Goal: Task Accomplishment & Management: Manage account settings

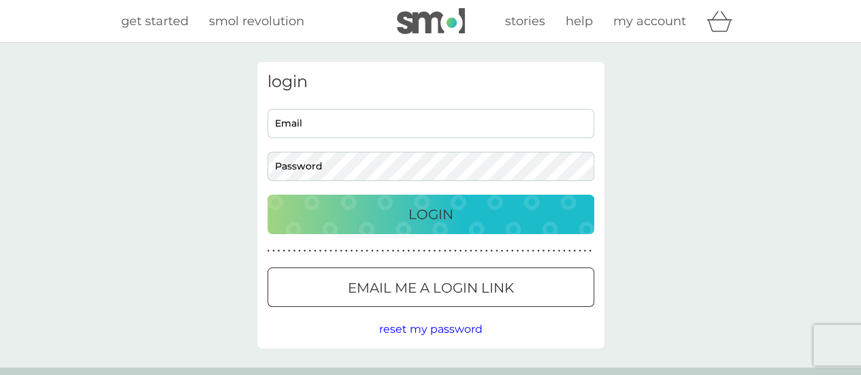
click at [365, 122] on input "Email" at bounding box center [431, 123] width 327 height 29
type input "lizzie180170@hotmail.co.uk"
click at [354, 222] on div "Login" at bounding box center [431, 215] width 300 height 22
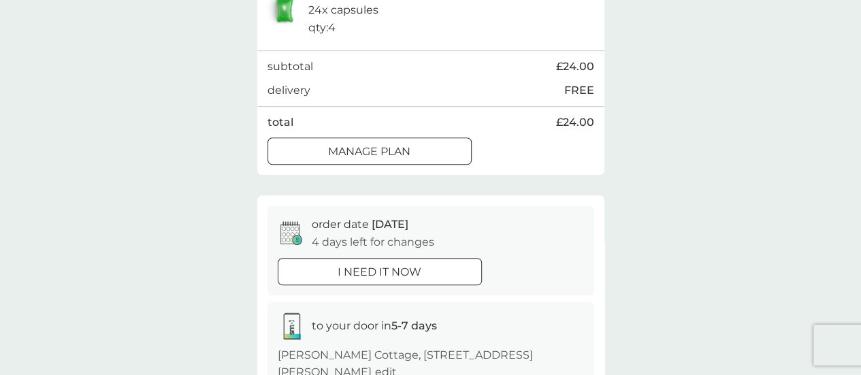
scroll to position [272, 0]
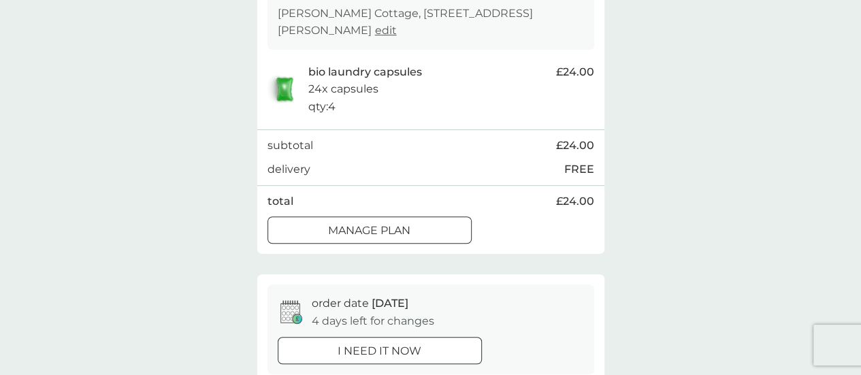
click at [380, 237] on div at bounding box center [369, 231] width 49 height 14
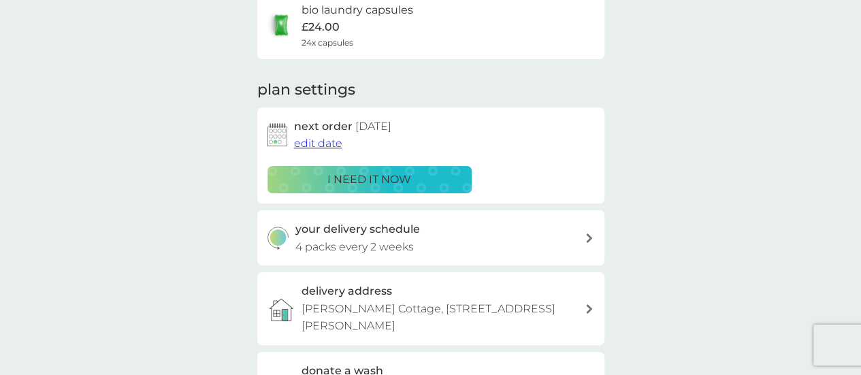
scroll to position [136, 0]
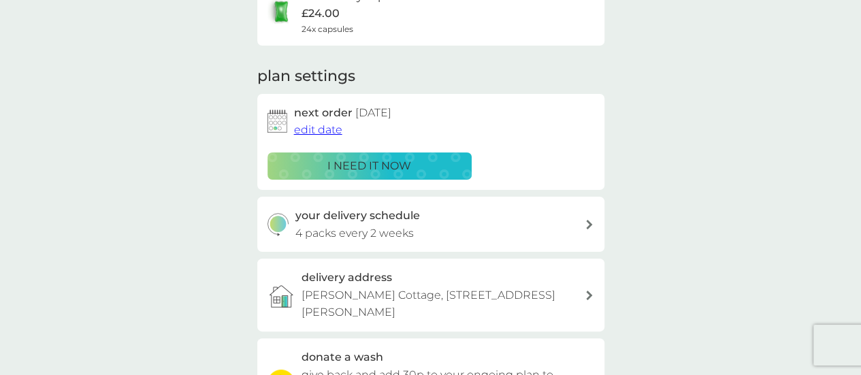
click at [321, 129] on span "edit date" at bounding box center [318, 129] width 48 height 13
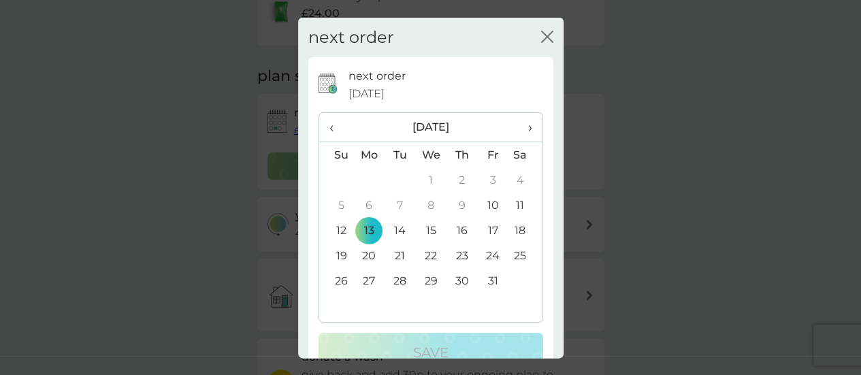
click at [368, 258] on td "20" at bounding box center [369, 255] width 31 height 25
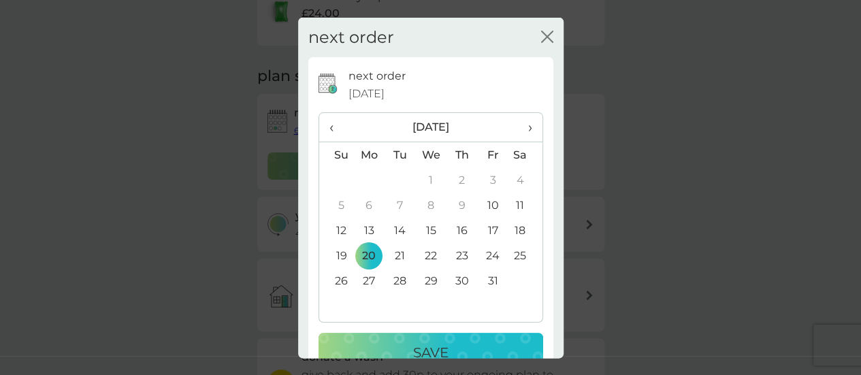
click at [398, 349] on div "Save" at bounding box center [430, 353] width 197 height 22
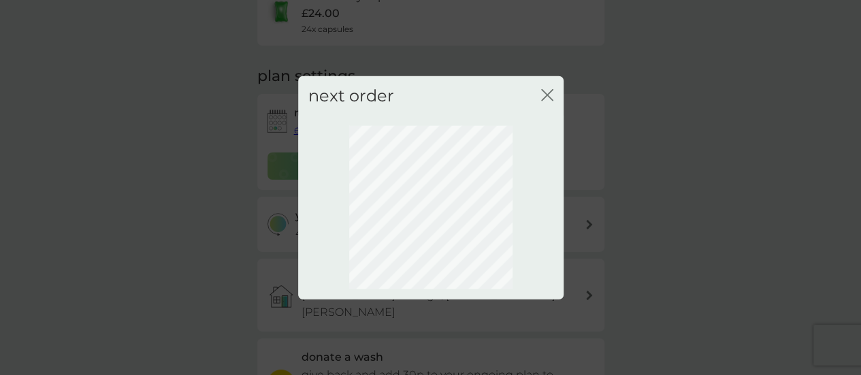
click at [546, 96] on icon "close" at bounding box center [544, 94] width 5 height 11
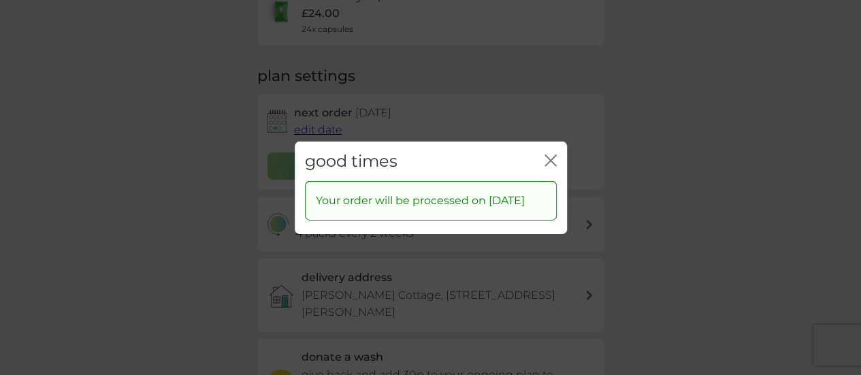
click at [549, 154] on icon "close" at bounding box center [551, 160] width 12 height 12
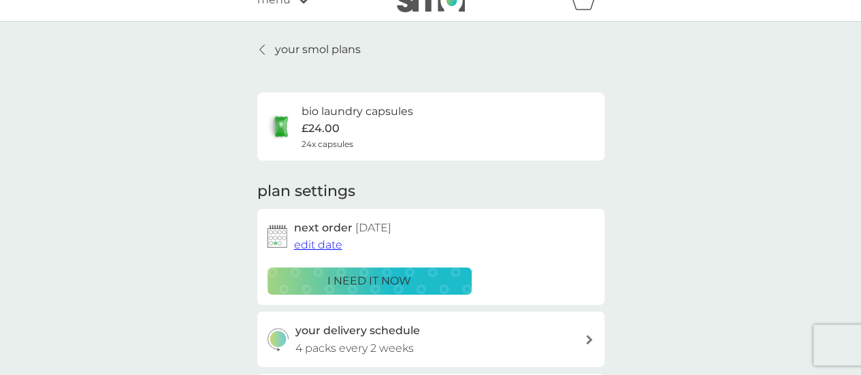
scroll to position [0, 0]
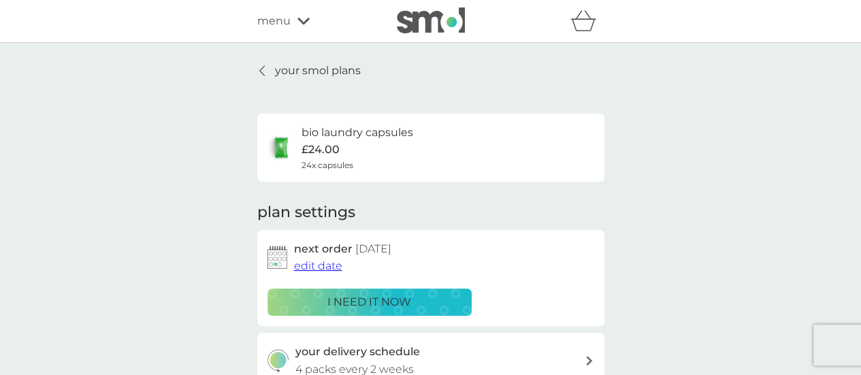
click at [261, 78] on link "your smol plans" at bounding box center [309, 71] width 104 height 18
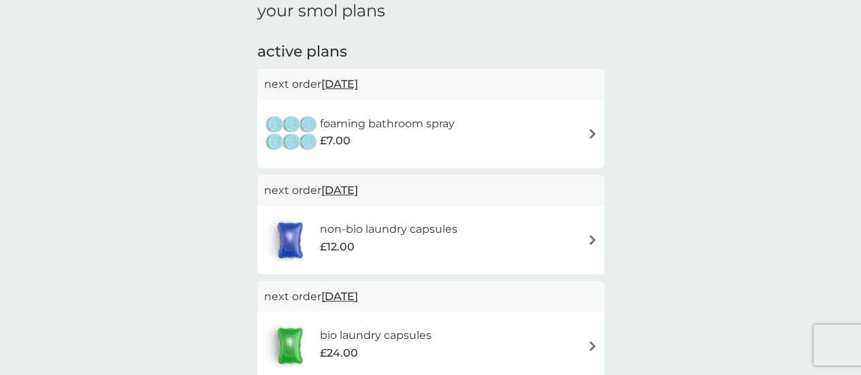
scroll to position [204, 0]
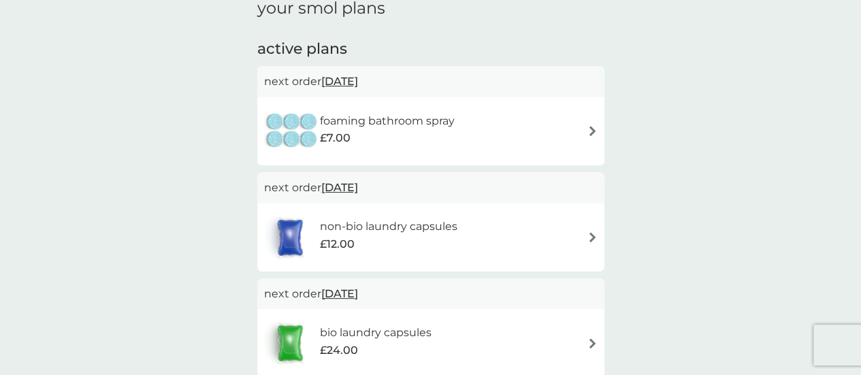
click at [342, 191] on span "[DATE]" at bounding box center [339, 187] width 37 height 27
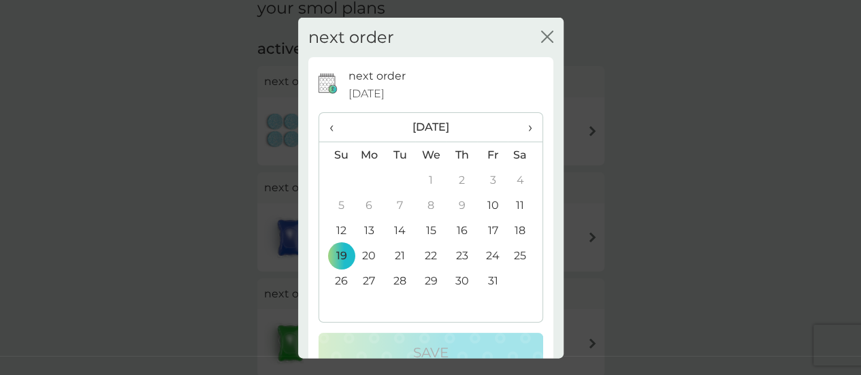
click at [370, 254] on td "20" at bounding box center [369, 255] width 31 height 25
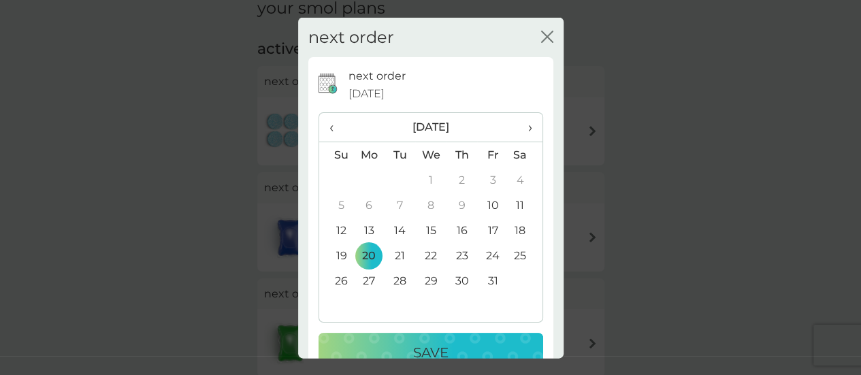
click at [396, 347] on div "Save" at bounding box center [430, 353] width 197 height 22
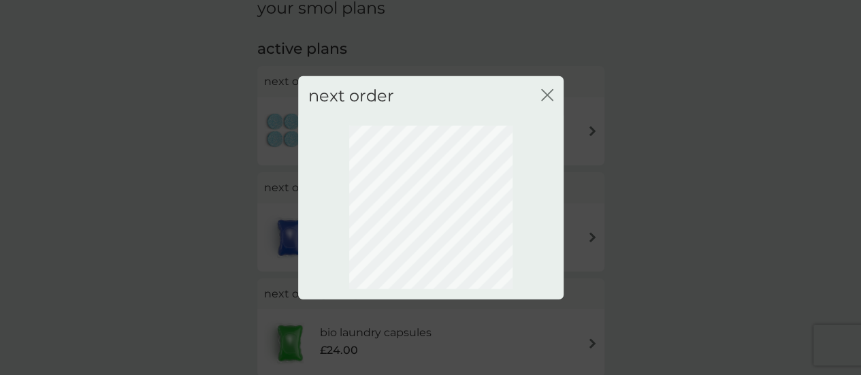
scroll to position [195, 0]
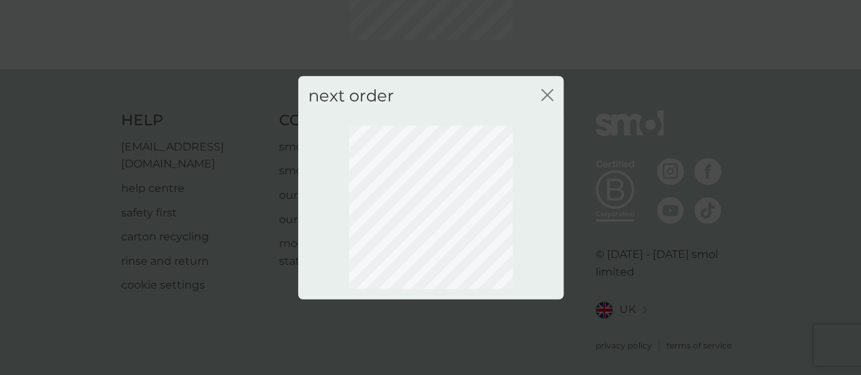
click at [545, 93] on icon "close" at bounding box center [544, 94] width 5 height 11
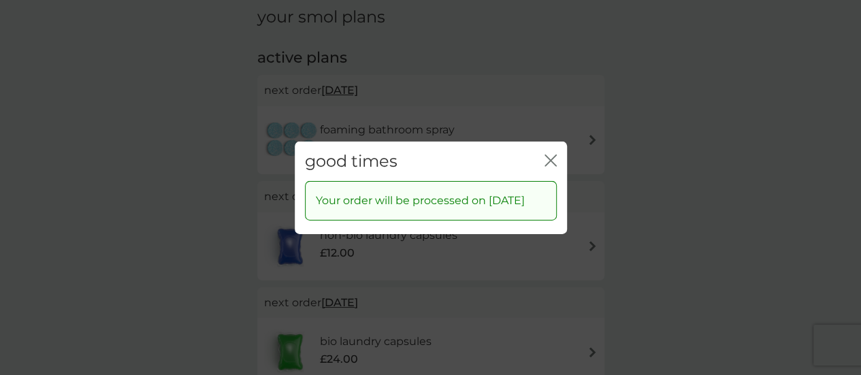
click at [548, 154] on icon "close" at bounding box center [551, 160] width 12 height 12
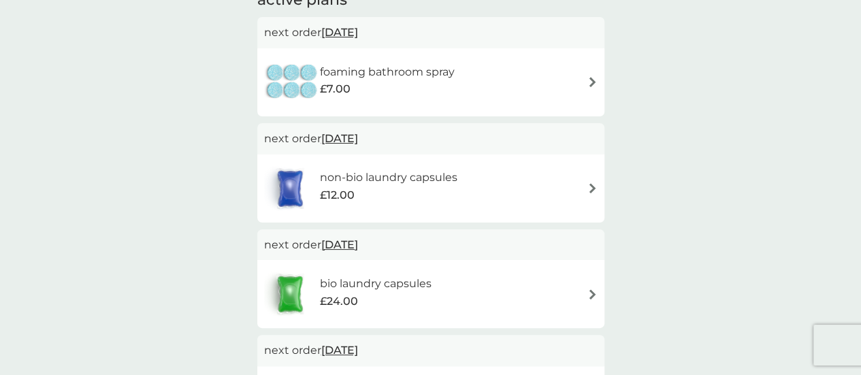
scroll to position [400, 0]
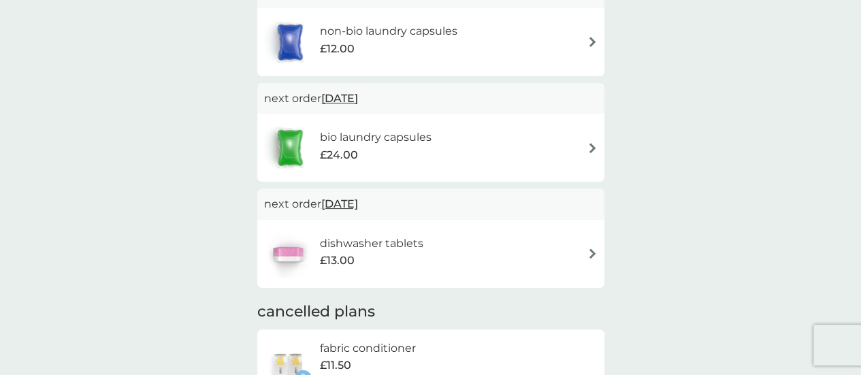
click at [353, 206] on span "[DATE]" at bounding box center [339, 204] width 37 height 27
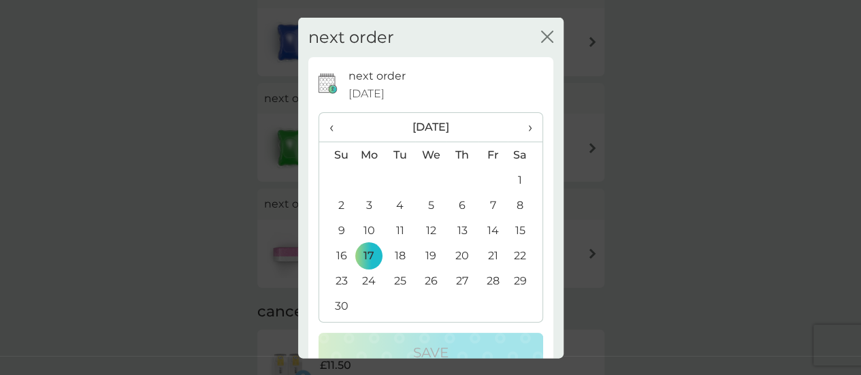
click at [330, 131] on span "‹" at bounding box center [337, 127] width 14 height 29
click at [366, 255] on td "20" at bounding box center [369, 255] width 31 height 25
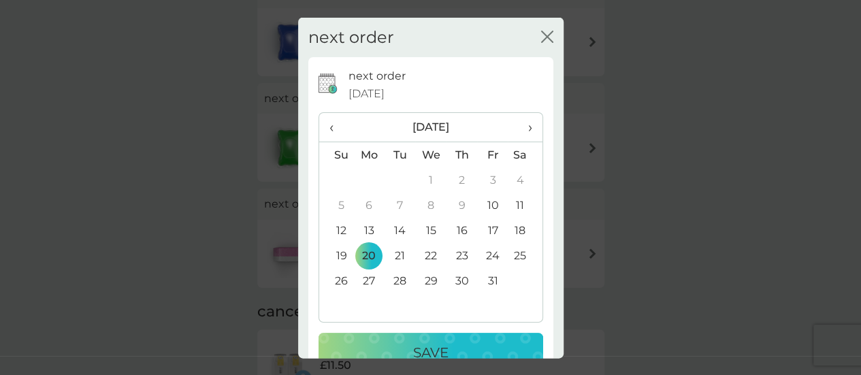
click at [424, 345] on p "Save" at bounding box center [430, 353] width 35 height 22
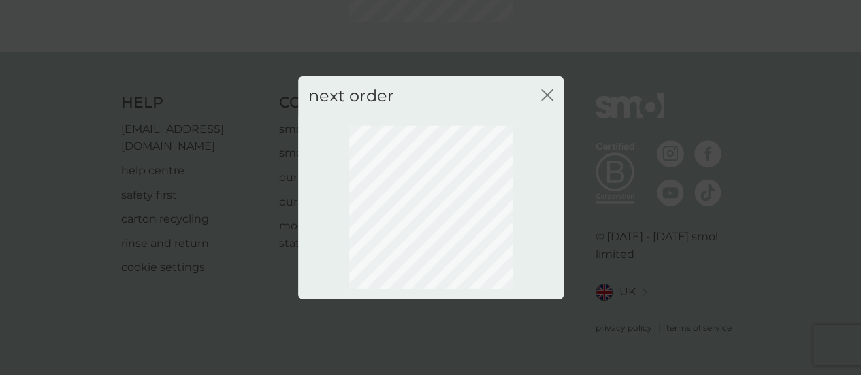
scroll to position [195, 0]
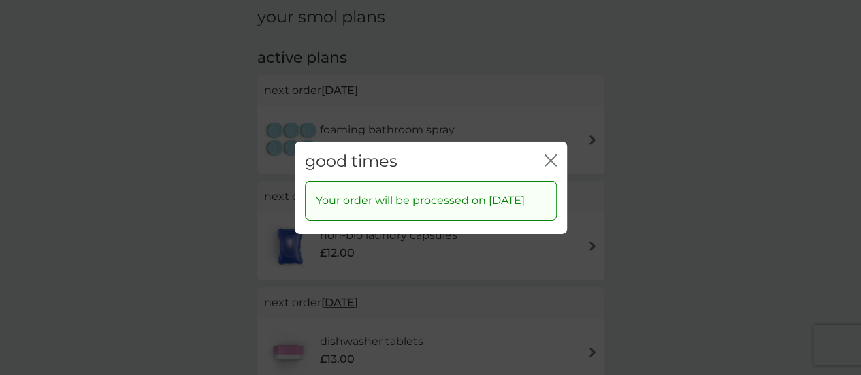
click at [562, 148] on div "good times close" at bounding box center [431, 161] width 272 height 40
click at [549, 156] on icon "close" at bounding box center [551, 160] width 12 height 12
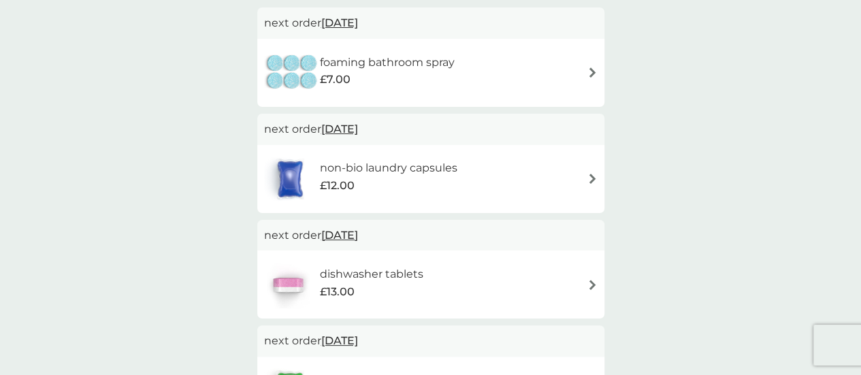
scroll to position [204, 0]
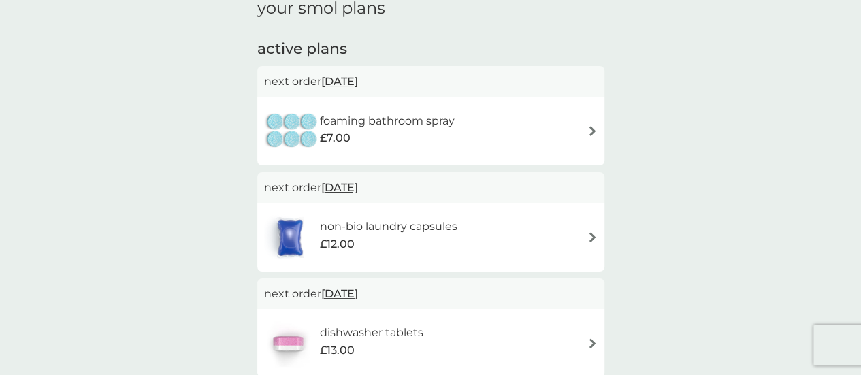
click at [357, 85] on span "[DATE]" at bounding box center [339, 81] width 37 height 27
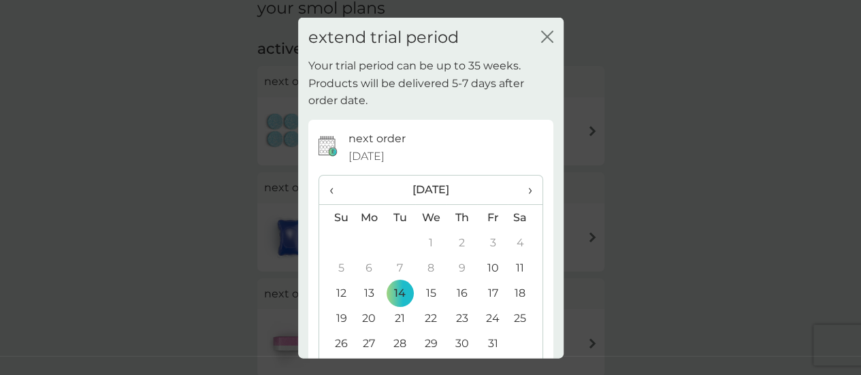
click at [548, 31] on icon "close" at bounding box center [550, 36] width 5 height 11
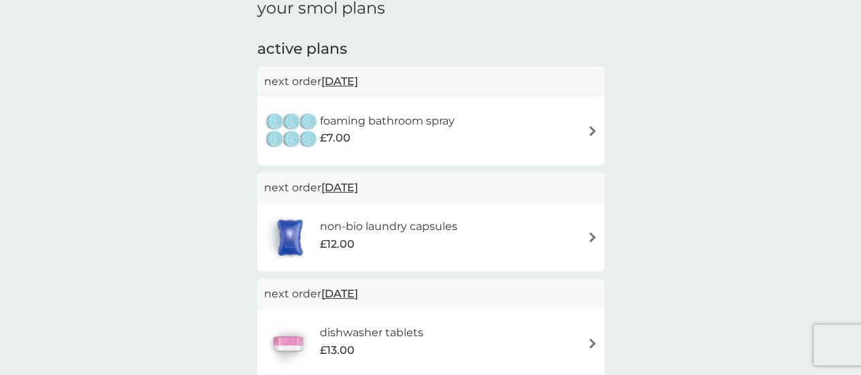
click at [590, 127] on img at bounding box center [593, 131] width 10 height 10
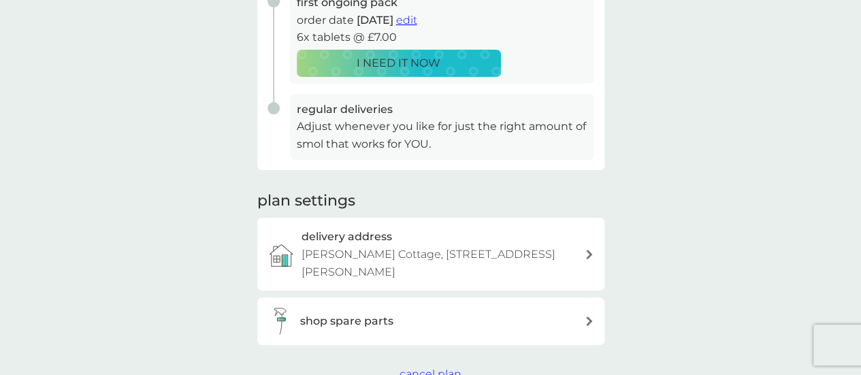
scroll to position [340, 0]
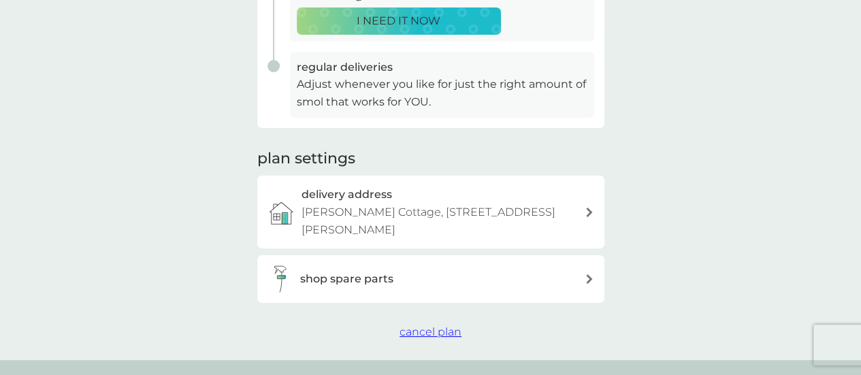
click at [422, 326] on span "cancel plan" at bounding box center [431, 332] width 62 height 13
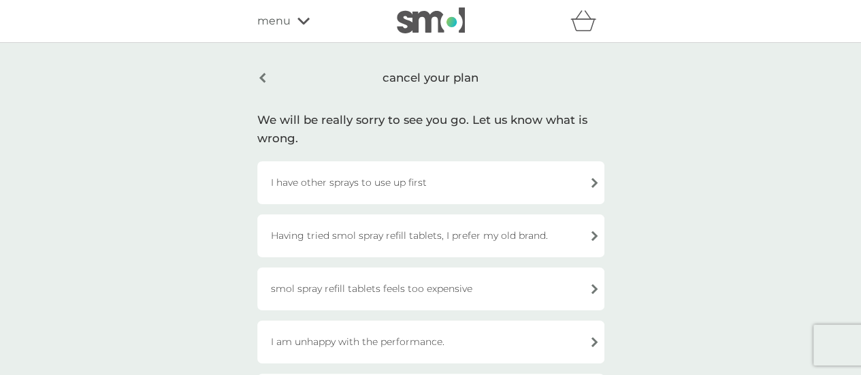
click at [327, 181] on div "I have other sprays to use up first" at bounding box center [430, 182] width 347 height 43
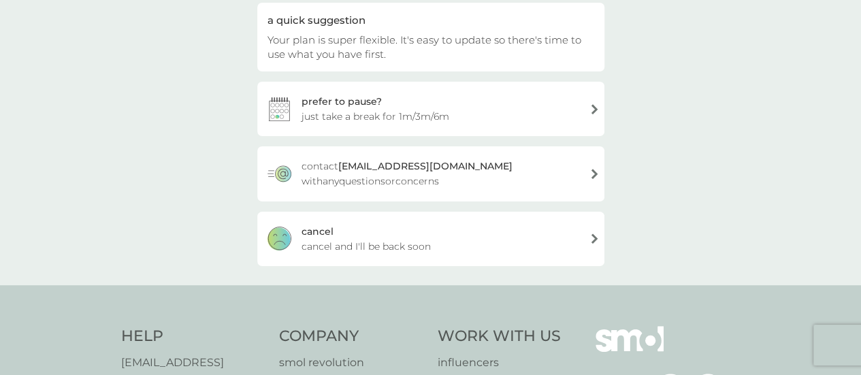
scroll to position [272, 0]
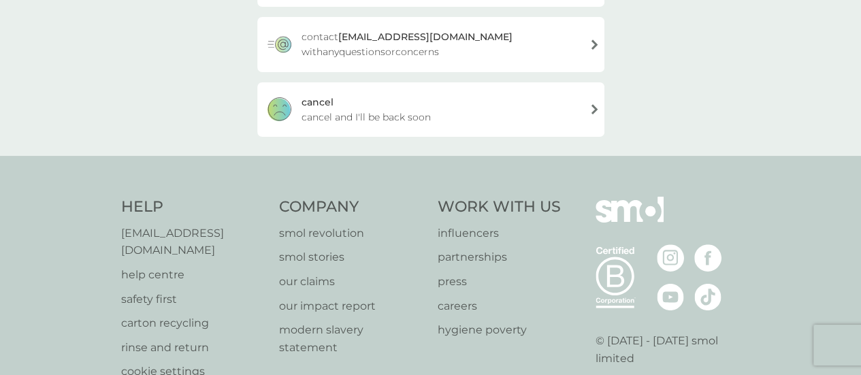
click at [340, 114] on span "cancel and I'll be back soon" at bounding box center [366, 117] width 129 height 15
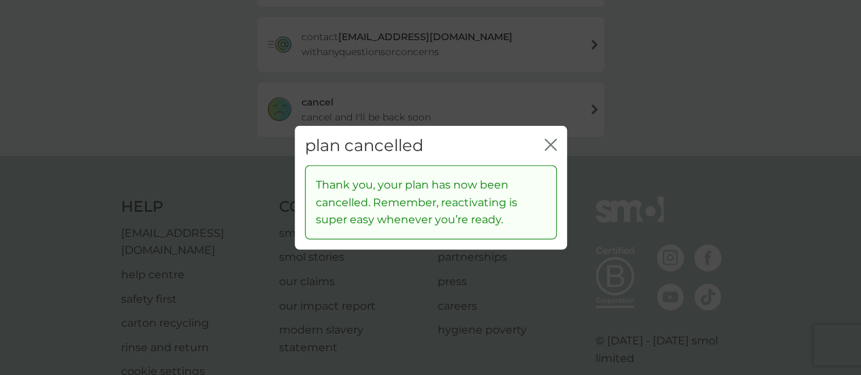
click at [556, 136] on div "plan cancelled close" at bounding box center [431, 145] width 272 height 40
click at [545, 141] on icon "close" at bounding box center [551, 144] width 12 height 12
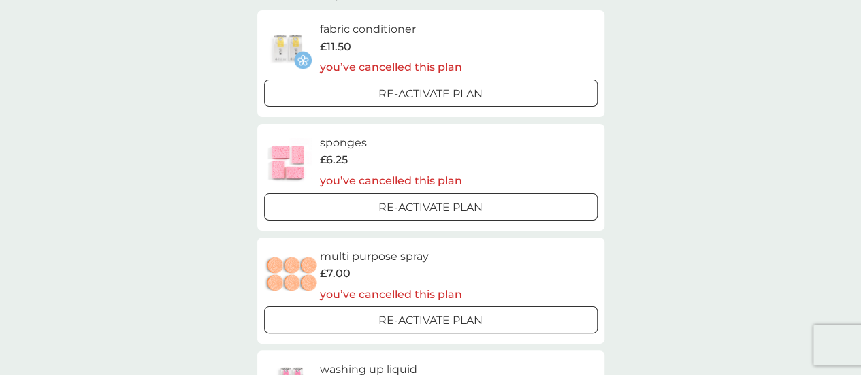
scroll to position [817, 0]
